Goal: Information Seeking & Learning: Learn about a topic

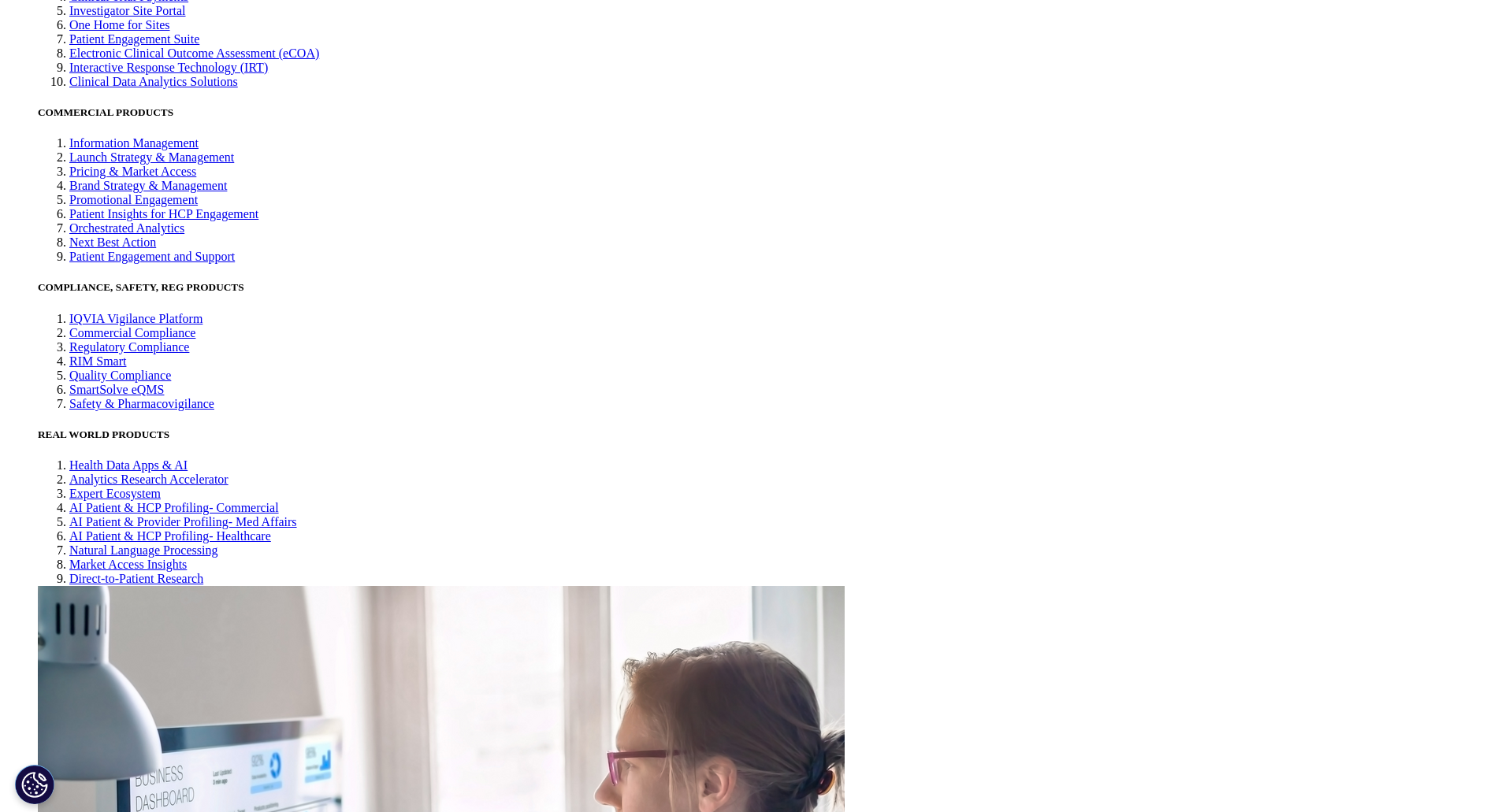
scroll to position [4661, 0]
